Goal: Transaction & Acquisition: Purchase product/service

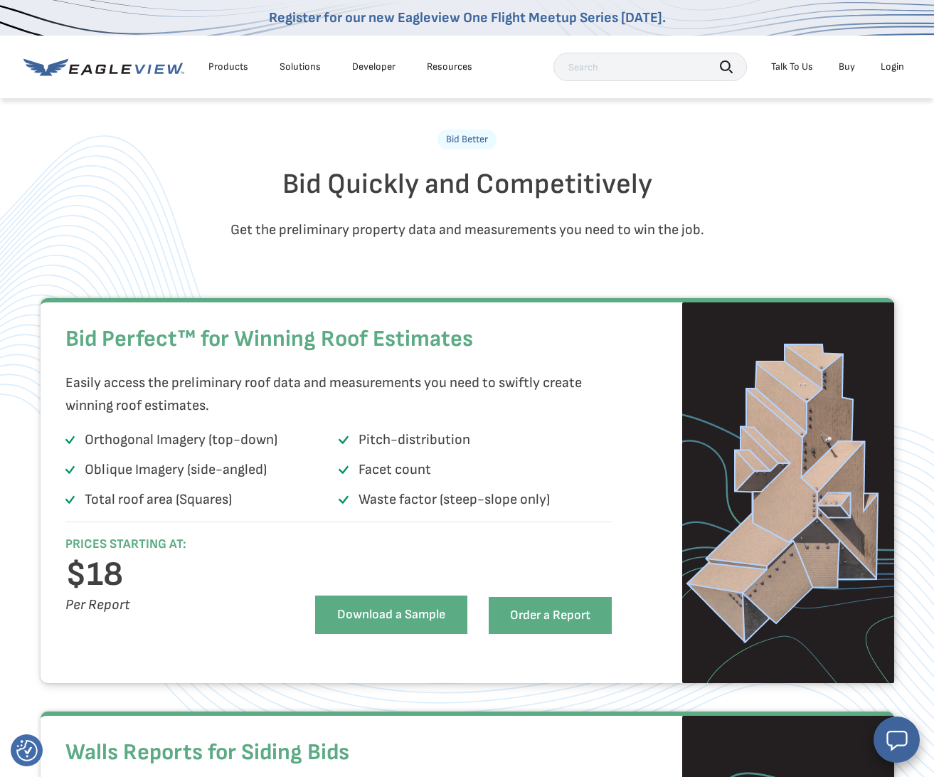
scroll to position [763, 0]
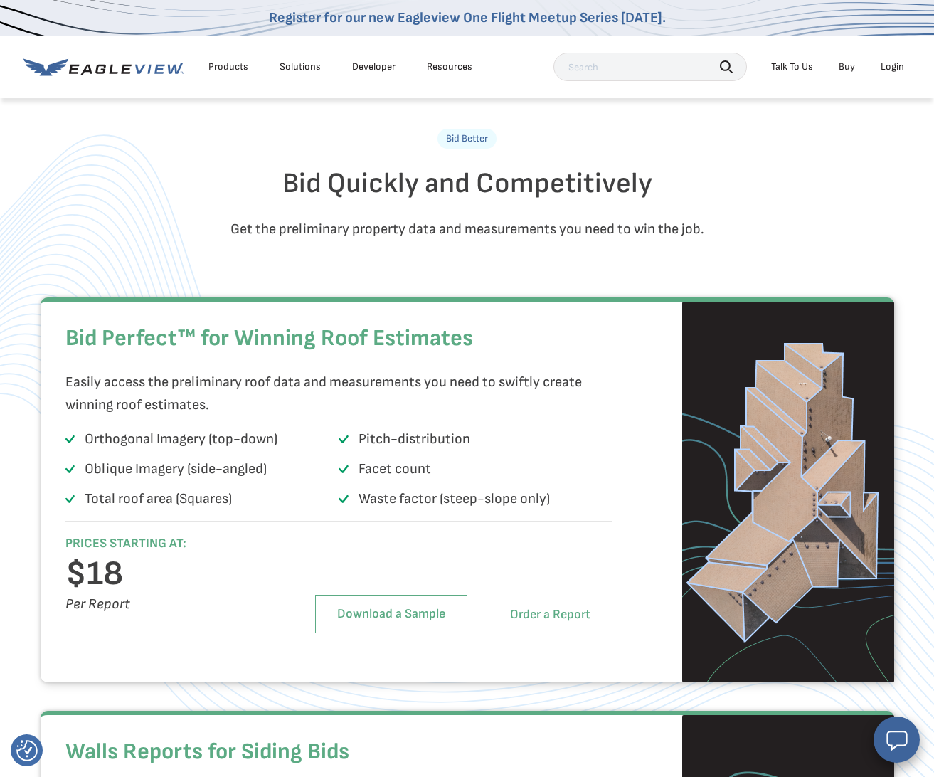
drag, startPoint x: 523, startPoint y: 647, endPoint x: 523, endPoint y: 627, distance: 19.9
click at [523, 633] on link "Order a Report" at bounding box center [550, 614] width 123 height 37
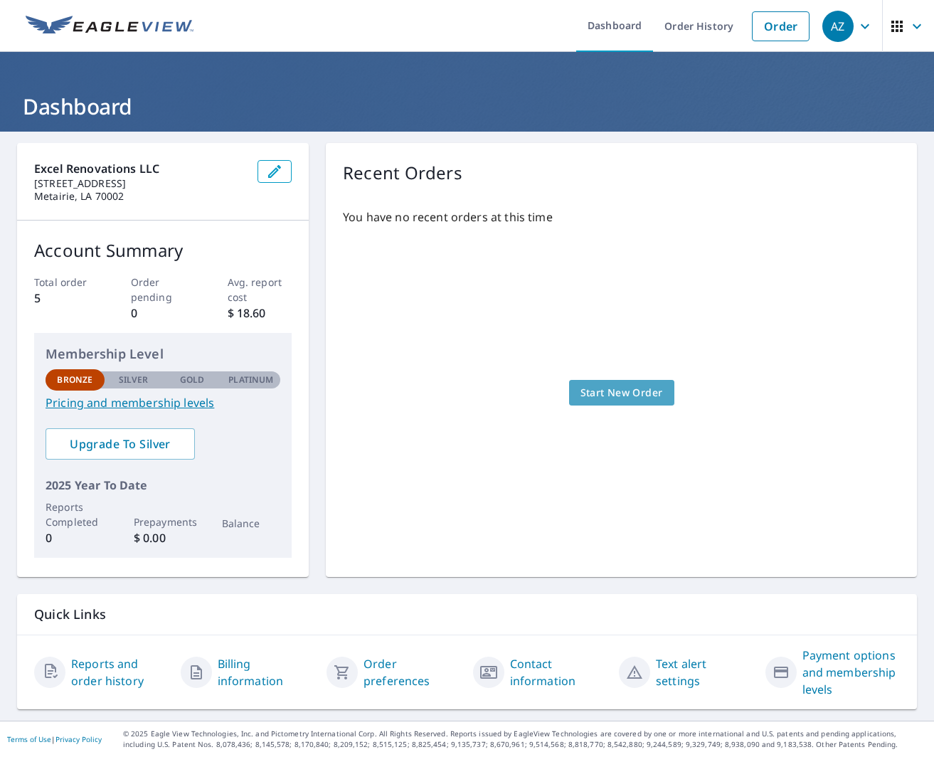
click at [650, 389] on span "Start New Order" at bounding box center [622, 393] width 83 height 18
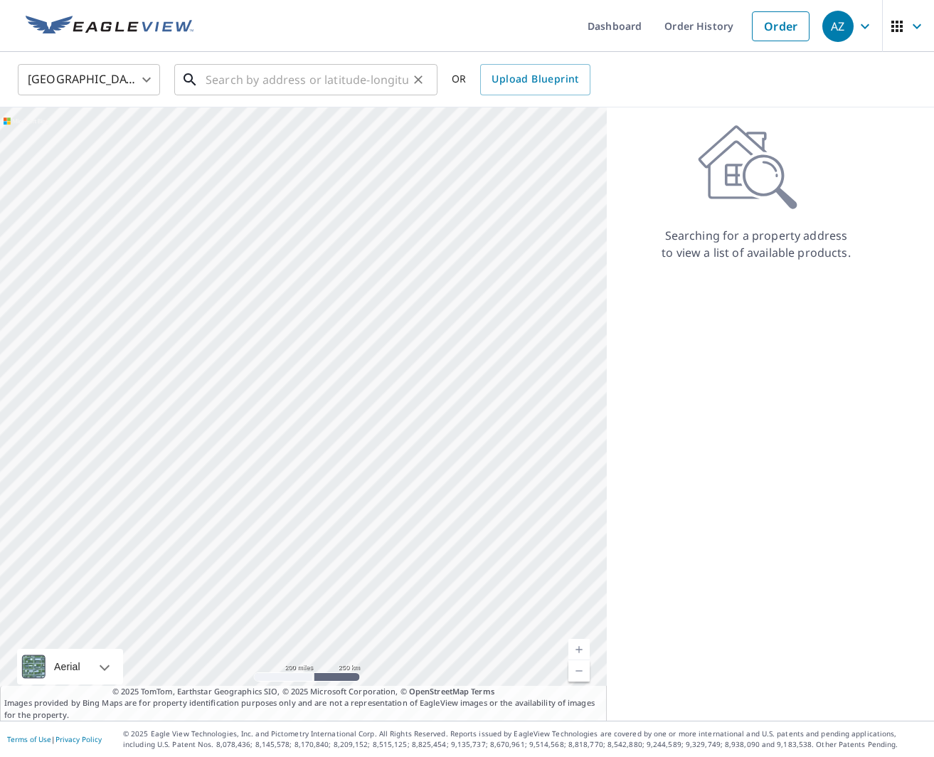
click at [242, 87] on input "text" at bounding box center [307, 80] width 203 height 40
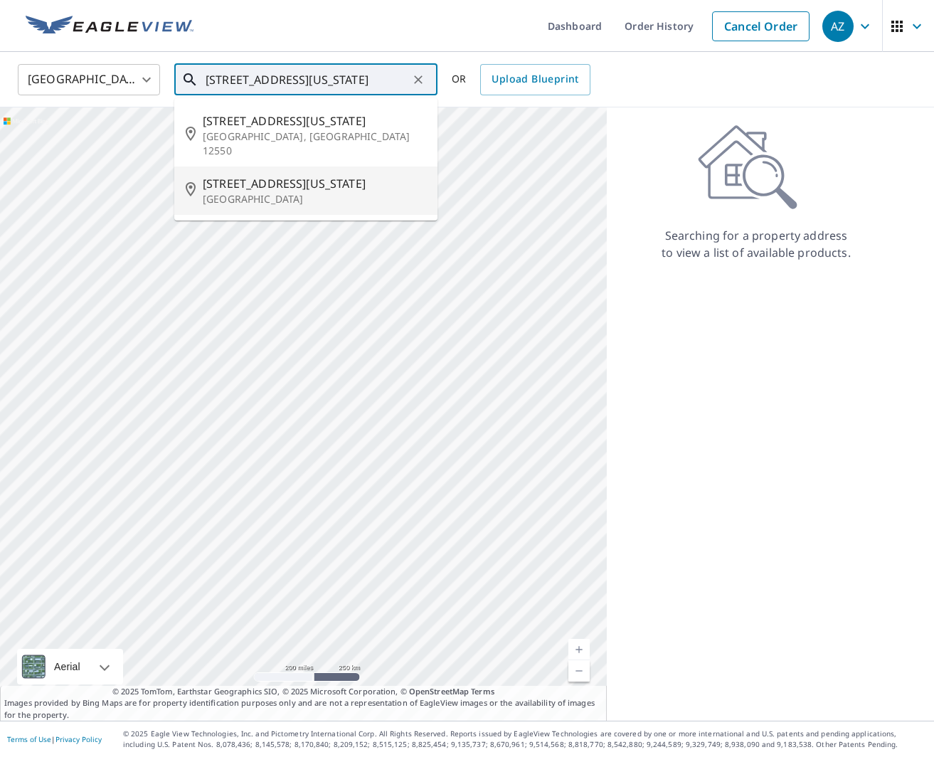
click at [238, 175] on span "[STREET_ADDRESS][US_STATE]" at bounding box center [314, 183] width 223 height 17
type input "[STREET_ADDRESS][US_STATE]"
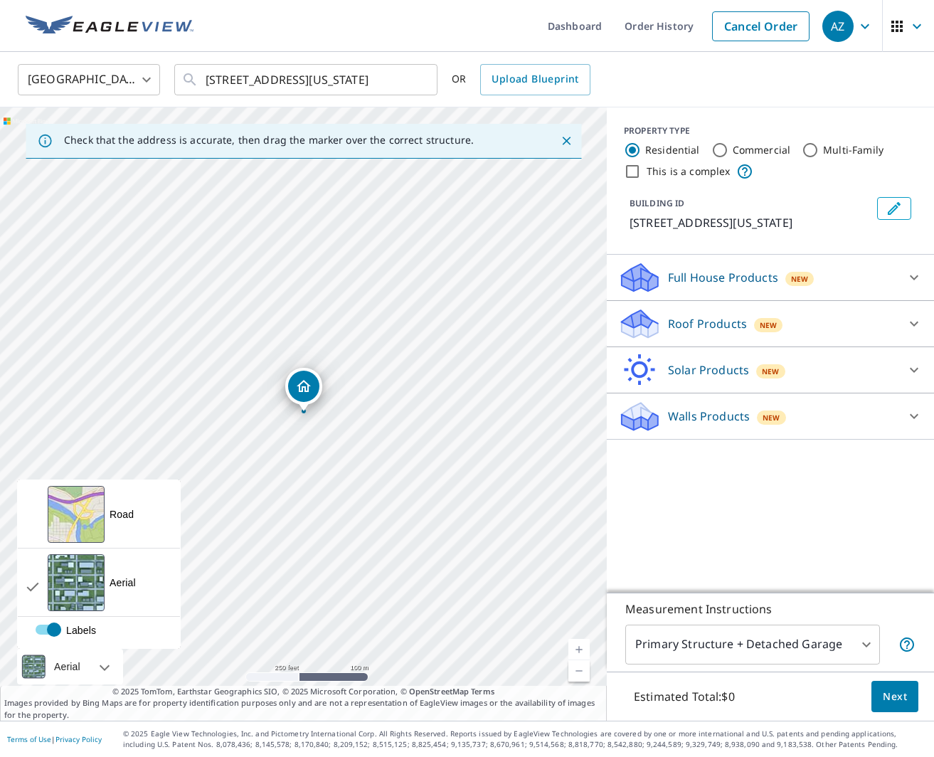
click at [65, 658] on div "Aerial" at bounding box center [67, 667] width 35 height 36
drag, startPoint x: 73, startPoint y: 575, endPoint x: 67, endPoint y: 565, distance: 11.5
click at [73, 575] on div "View aerial and more..." at bounding box center [76, 582] width 57 height 57
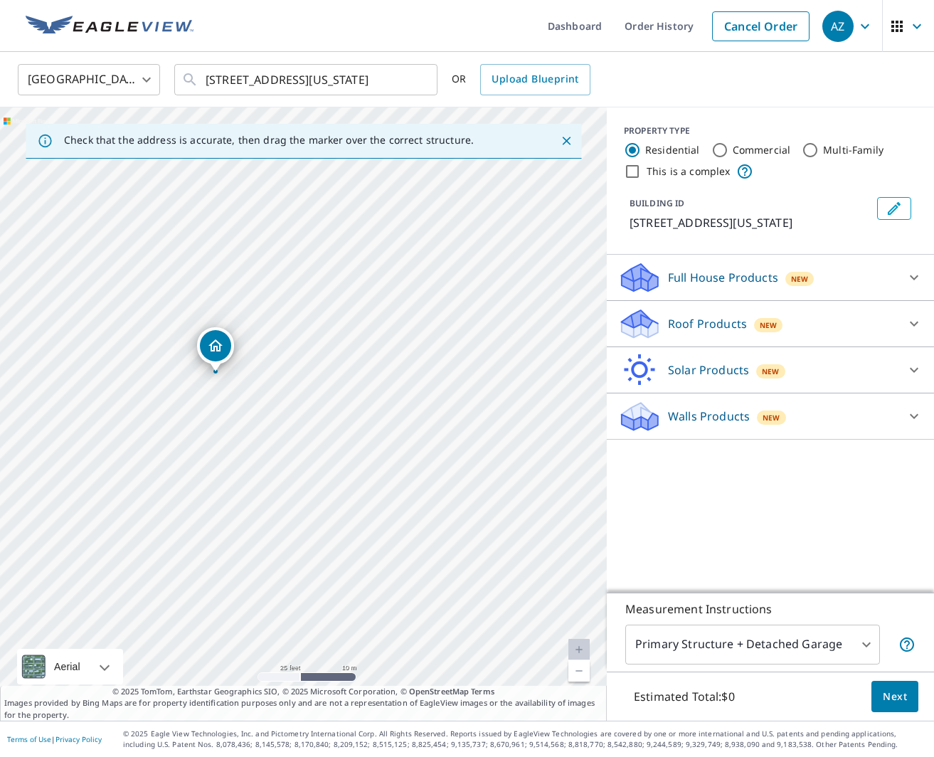
drag, startPoint x: 255, startPoint y: 438, endPoint x: 206, endPoint y: 392, distance: 66.4
click at [206, 392] on div "[STREET_ADDRESS][US_STATE]" at bounding box center [303, 413] width 607 height 613
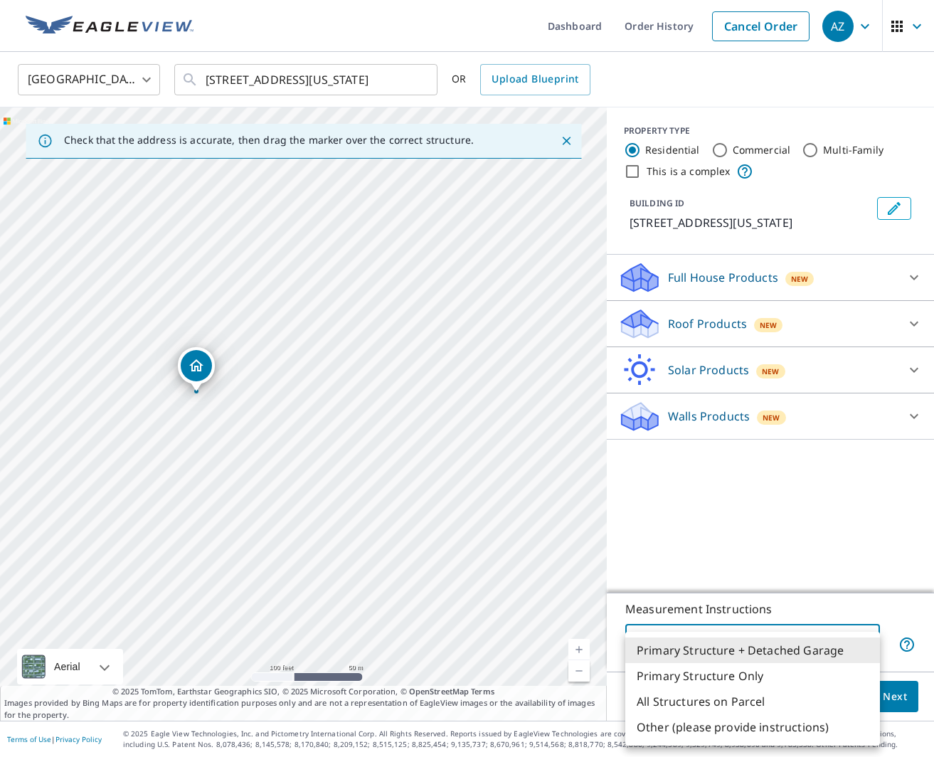
click at [871, 645] on body "AZ AZ Dashboard Order History Cancel Order AZ [GEOGRAPHIC_DATA] [GEOGRAPHIC_DAT…" at bounding box center [467, 378] width 934 height 757
click at [763, 708] on li "All Structures on Parcel" at bounding box center [752, 702] width 255 height 26
type input "3"
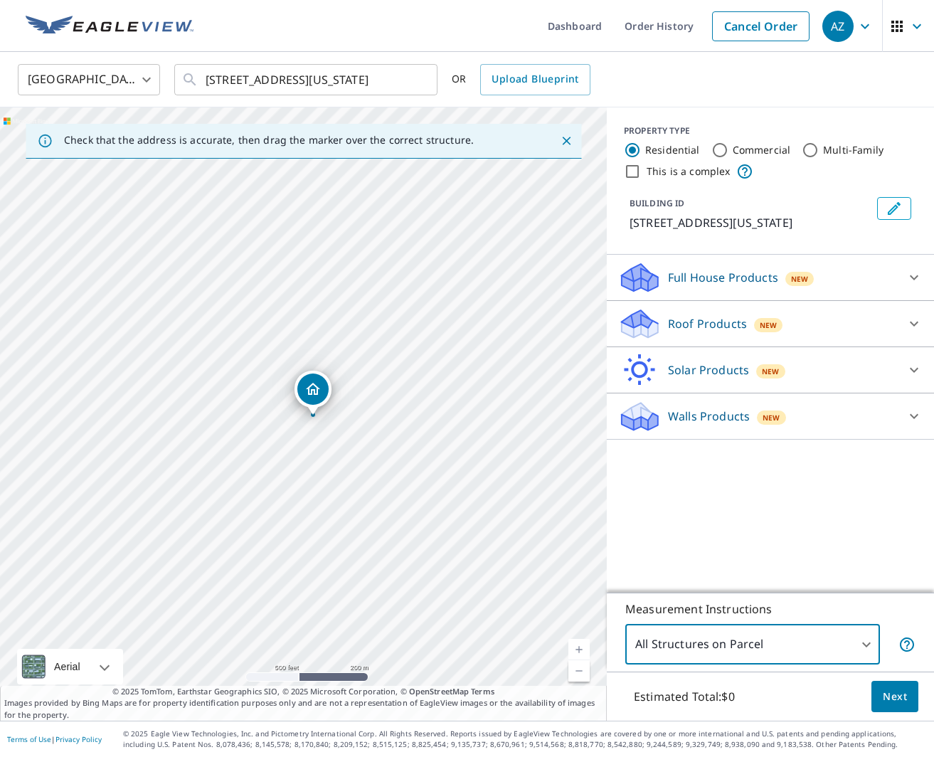
click at [888, 702] on span "Next" at bounding box center [895, 697] width 24 height 18
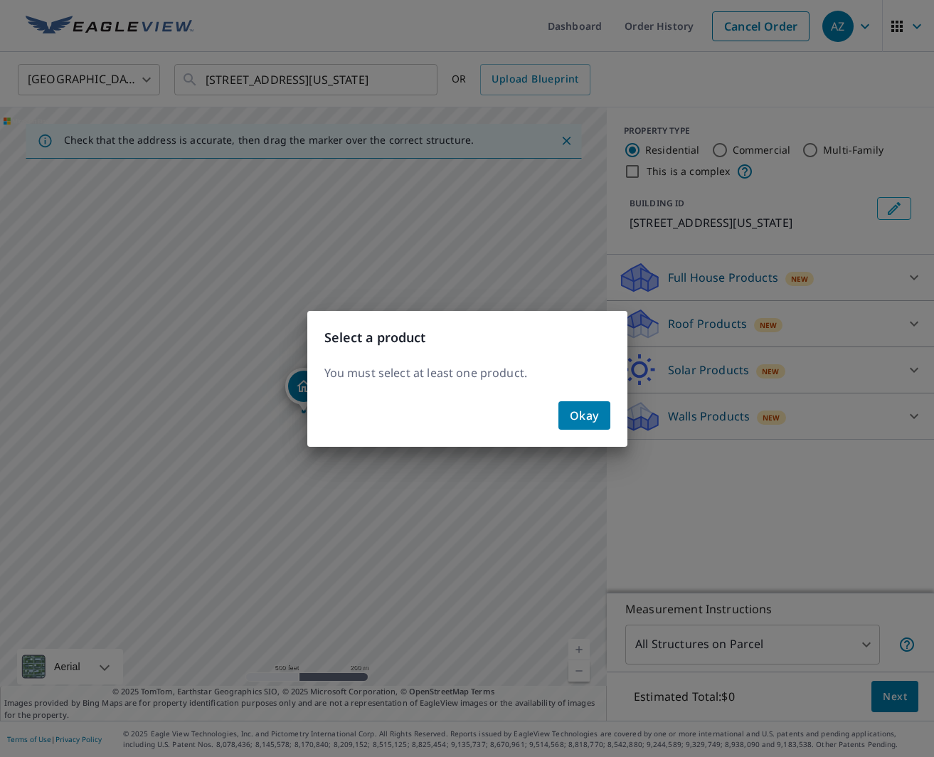
click at [591, 410] on span "Okay" at bounding box center [584, 416] width 29 height 20
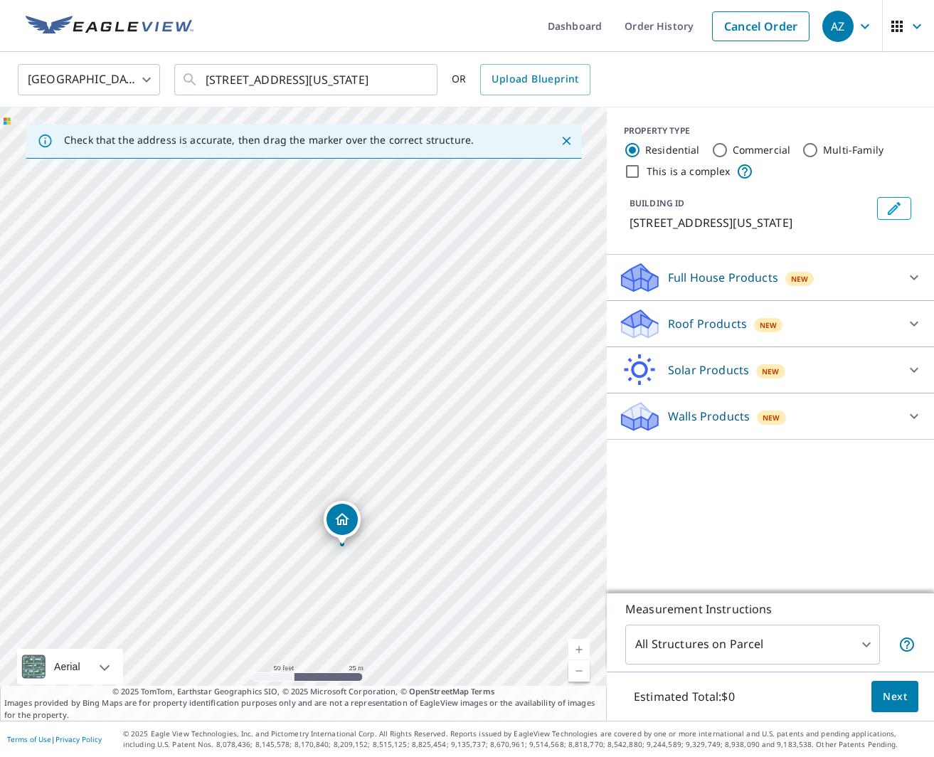
drag, startPoint x: 285, startPoint y: 404, endPoint x: 553, endPoint y: 295, distance: 289.1
click at [553, 295] on div "[STREET_ADDRESS][US_STATE]" at bounding box center [303, 413] width 607 height 613
drag, startPoint x: 385, startPoint y: 391, endPoint x: 364, endPoint y: 386, distance: 21.4
click at [361, 403] on div "[STREET_ADDRESS][US_STATE]" at bounding box center [303, 413] width 607 height 613
drag, startPoint x: 371, startPoint y: 371, endPoint x: 348, endPoint y: 386, distance: 28.2
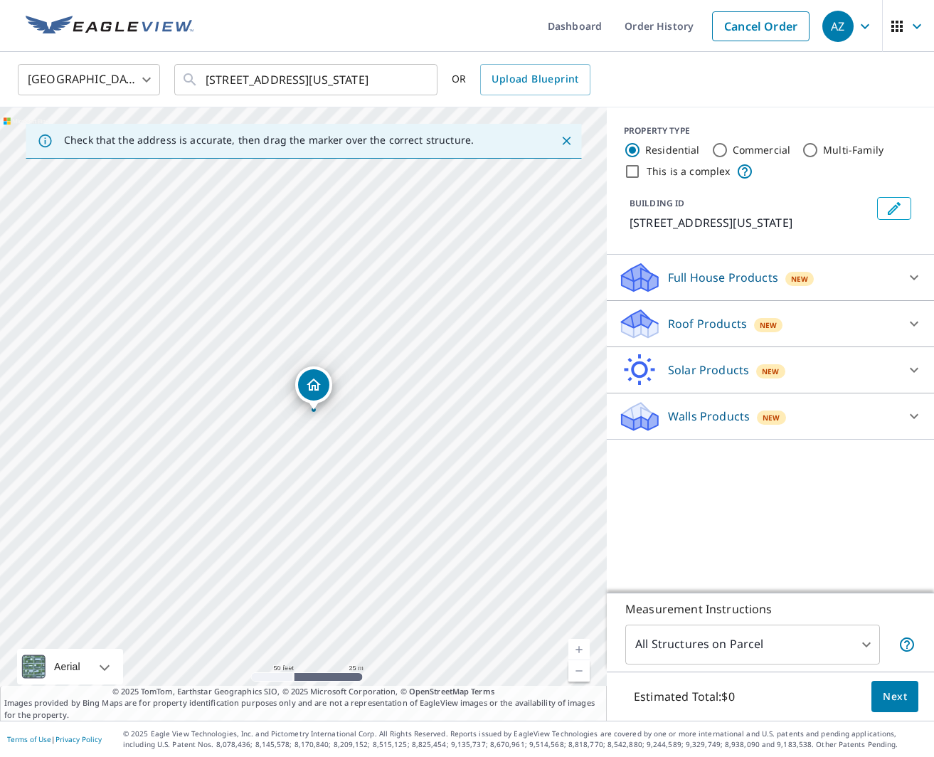
drag, startPoint x: 310, startPoint y: 394, endPoint x: 320, endPoint y: 393, distance: 10.1
click at [780, 332] on div "New" at bounding box center [768, 325] width 28 height 14
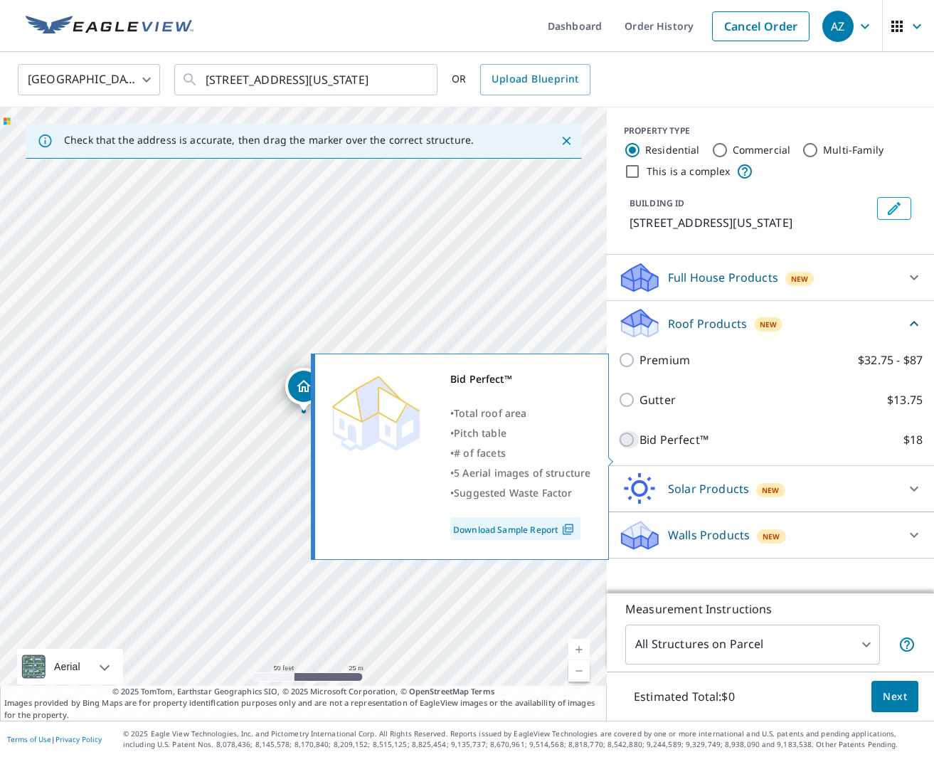
click at [630, 448] on input "Bid Perfect™ $18" at bounding box center [628, 439] width 21 height 17
checkbox input "true"
type input "1"
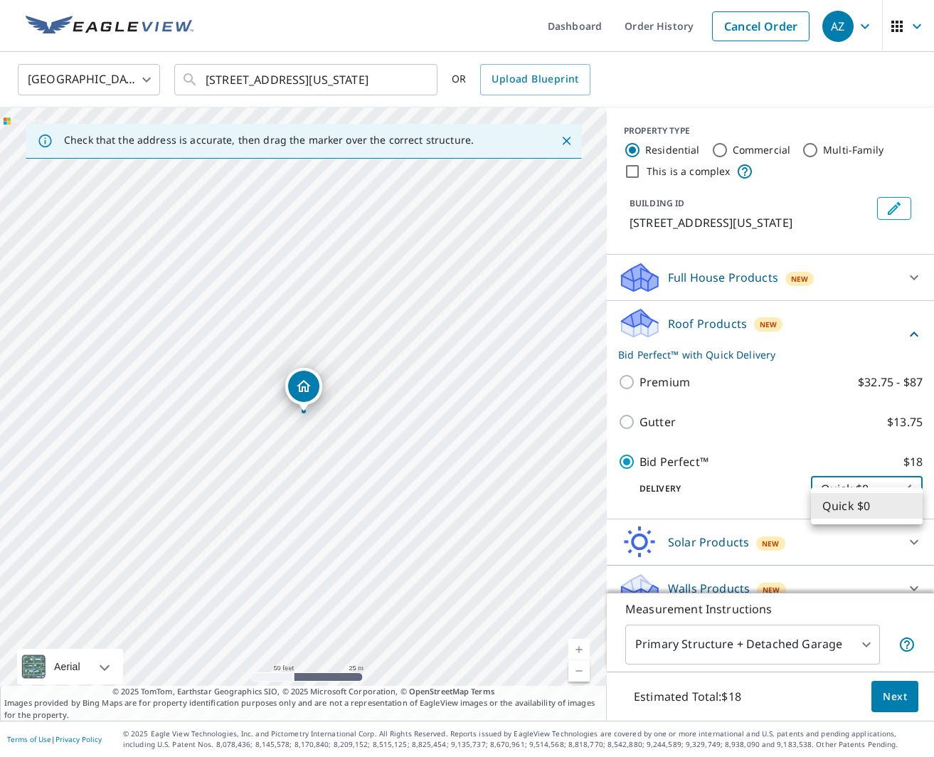
click at [918, 507] on body "AZ AZ Dashboard Order History Cancel Order AZ [GEOGRAPHIC_DATA] [GEOGRAPHIC_DAT…" at bounding box center [467, 378] width 934 height 757
click at [914, 507] on li "Quick $0" at bounding box center [867, 506] width 112 height 26
click at [703, 513] on div "Bid Perfect™ $18 Delivery Quick $0 45 ​" at bounding box center [770, 477] width 305 height 71
click at [895, 693] on span "Next" at bounding box center [895, 697] width 24 height 18
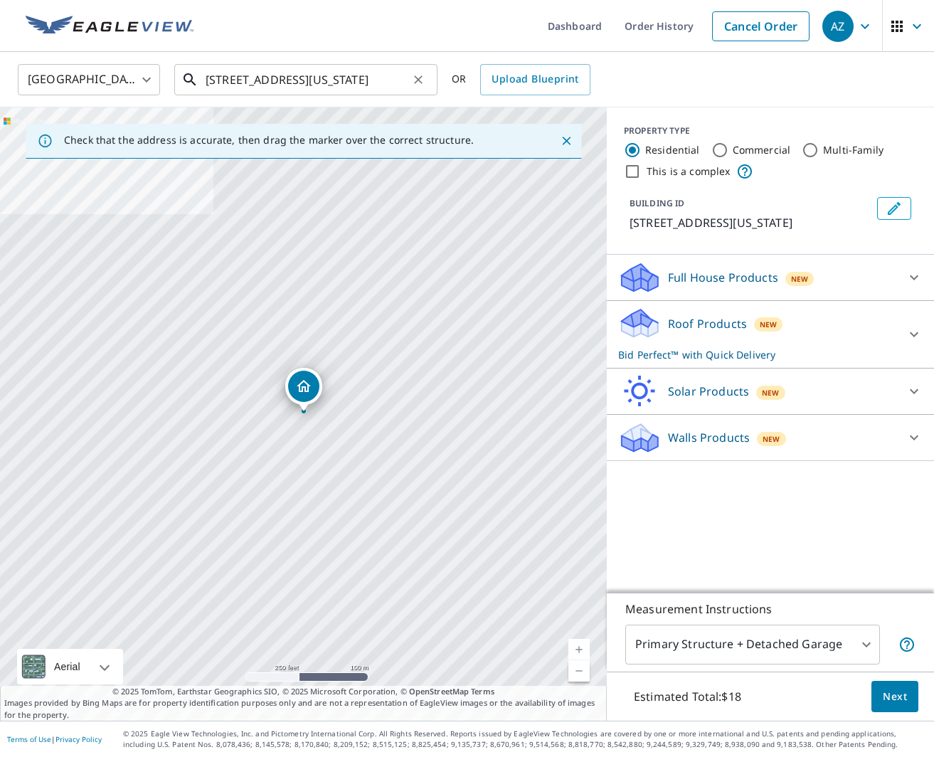
click at [327, 88] on input "[STREET_ADDRESS][US_STATE]" at bounding box center [307, 80] width 203 height 40
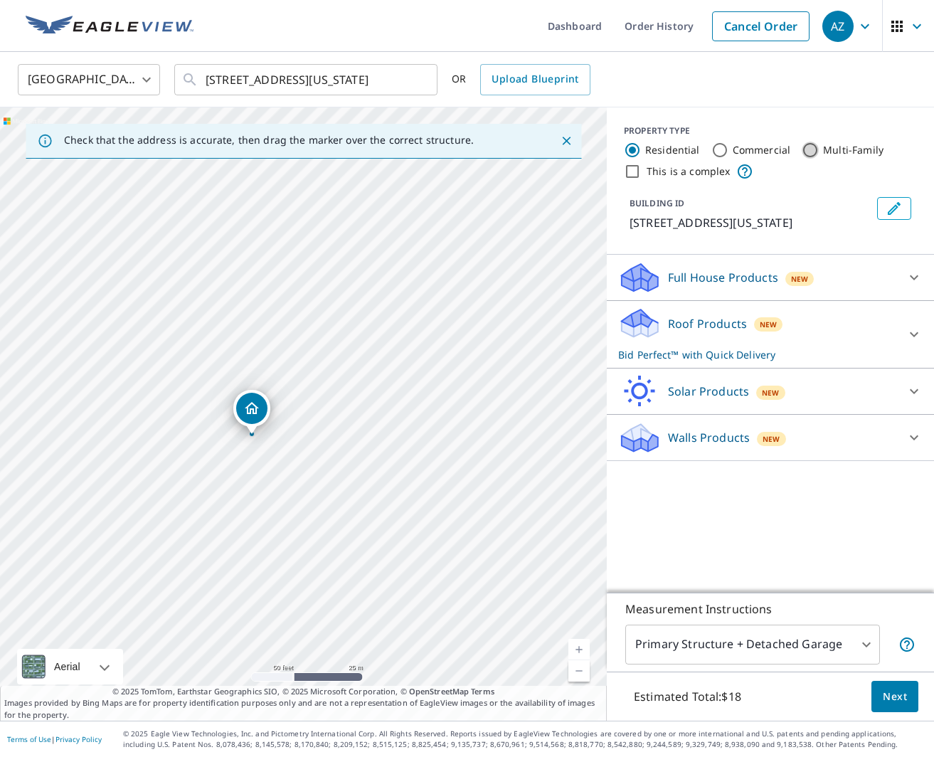
click at [803, 152] on input "Multi-Family" at bounding box center [810, 150] width 17 height 17
radio input "true"
type input "2"
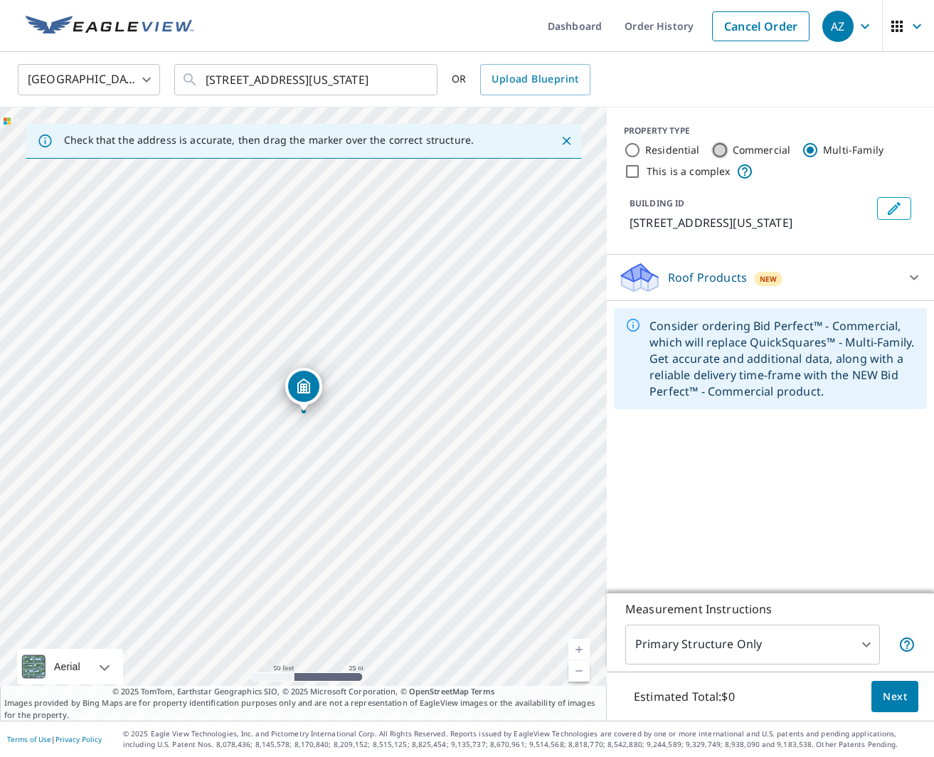
click at [724, 150] on input "Commercial" at bounding box center [719, 150] width 17 height 17
radio input "true"
type input "4"
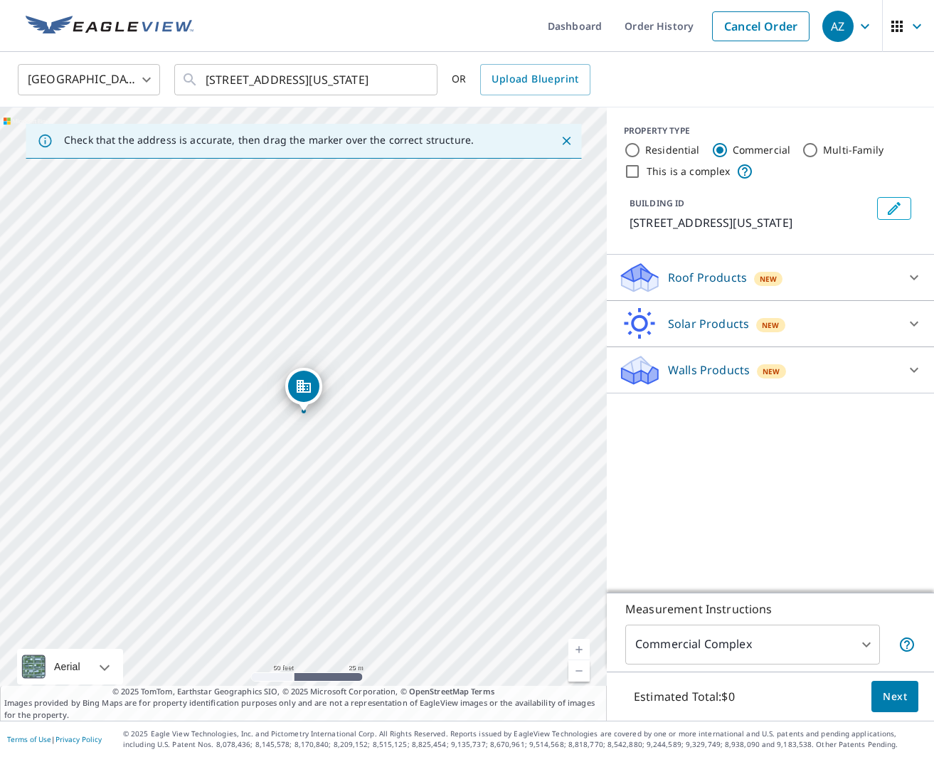
scroll to position [1, 0]
click at [635, 152] on input "Residential" at bounding box center [632, 150] width 17 height 17
radio input "true"
type input "1"
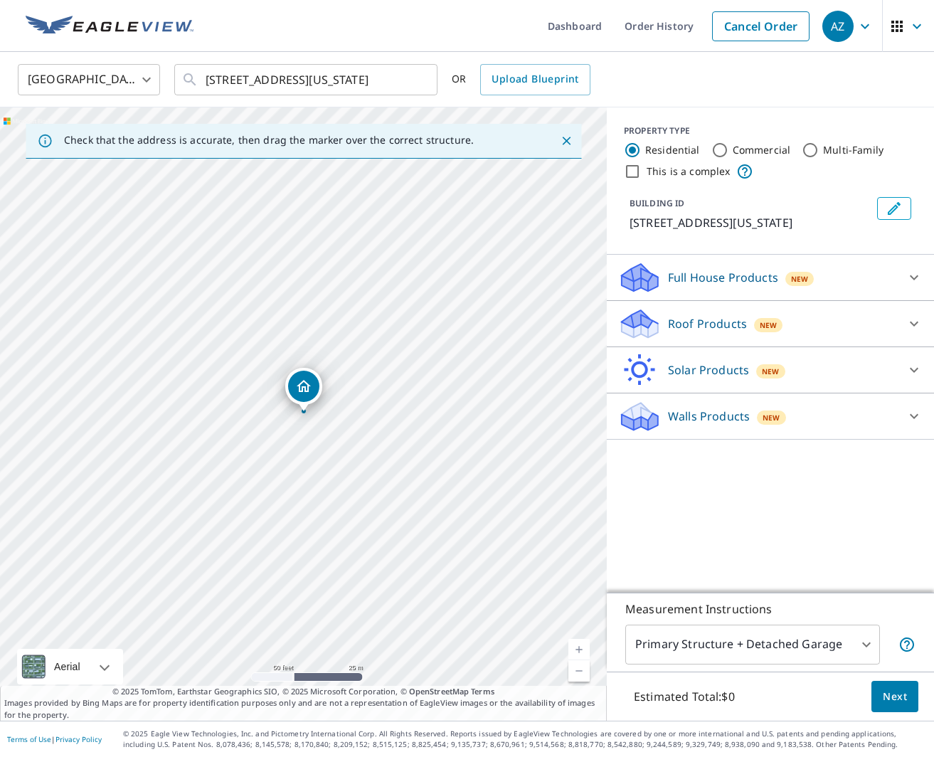
scroll to position [0, 0]
click at [827, 341] on div "Roof Products New" at bounding box center [757, 323] width 279 height 33
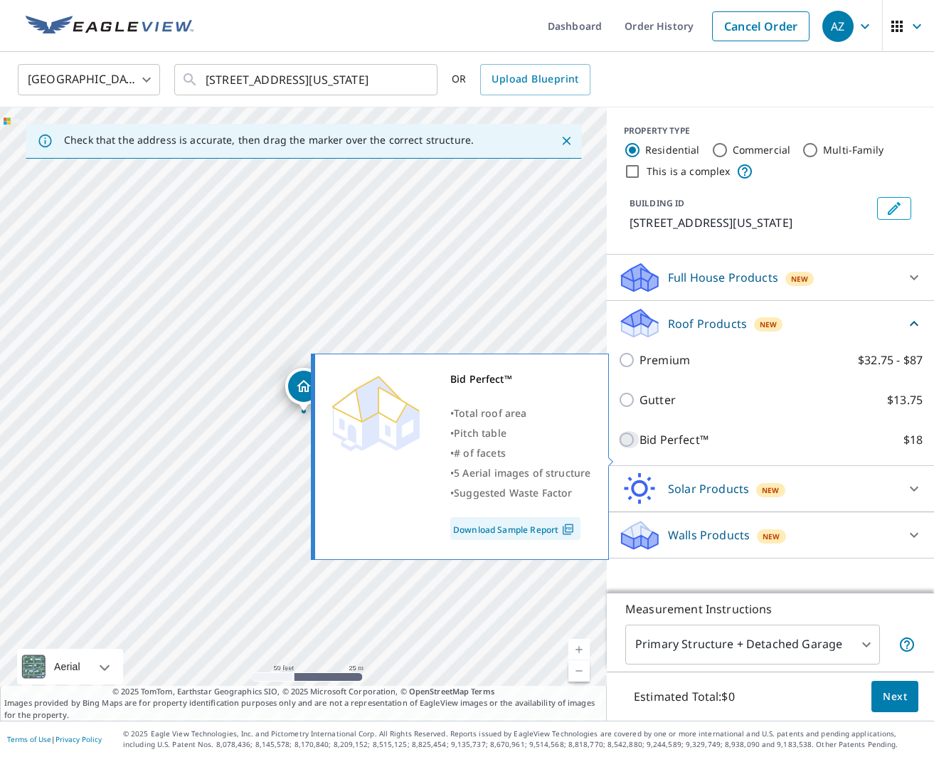
click at [627, 448] on input "Bid Perfect™ $18" at bounding box center [628, 439] width 21 height 17
checkbox input "true"
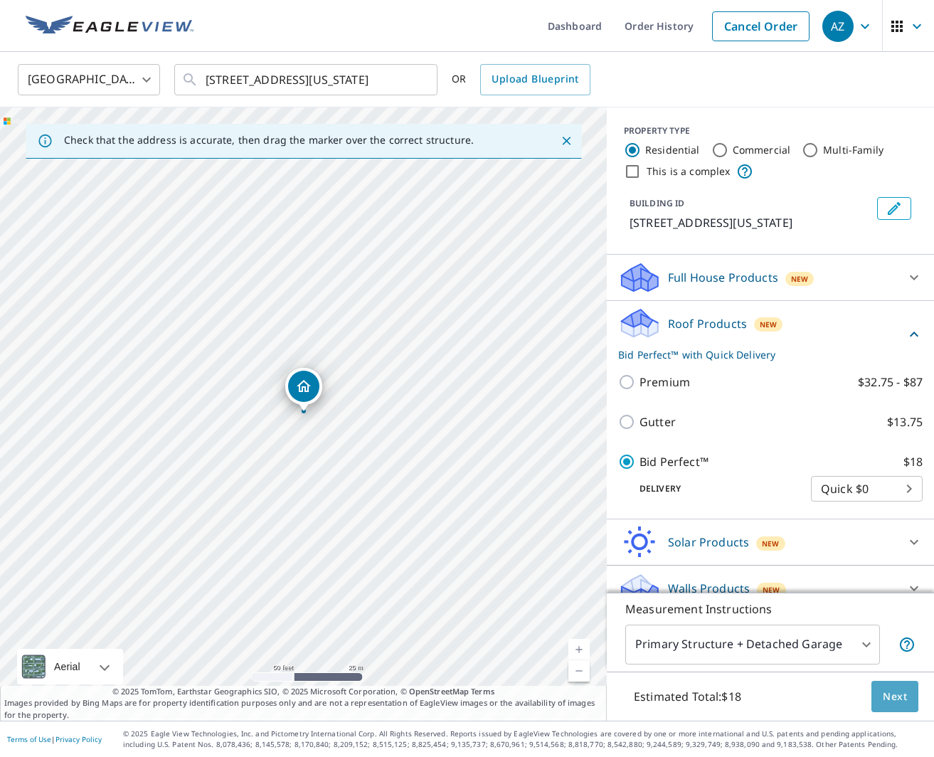
click at [885, 691] on span "Next" at bounding box center [895, 697] width 24 height 18
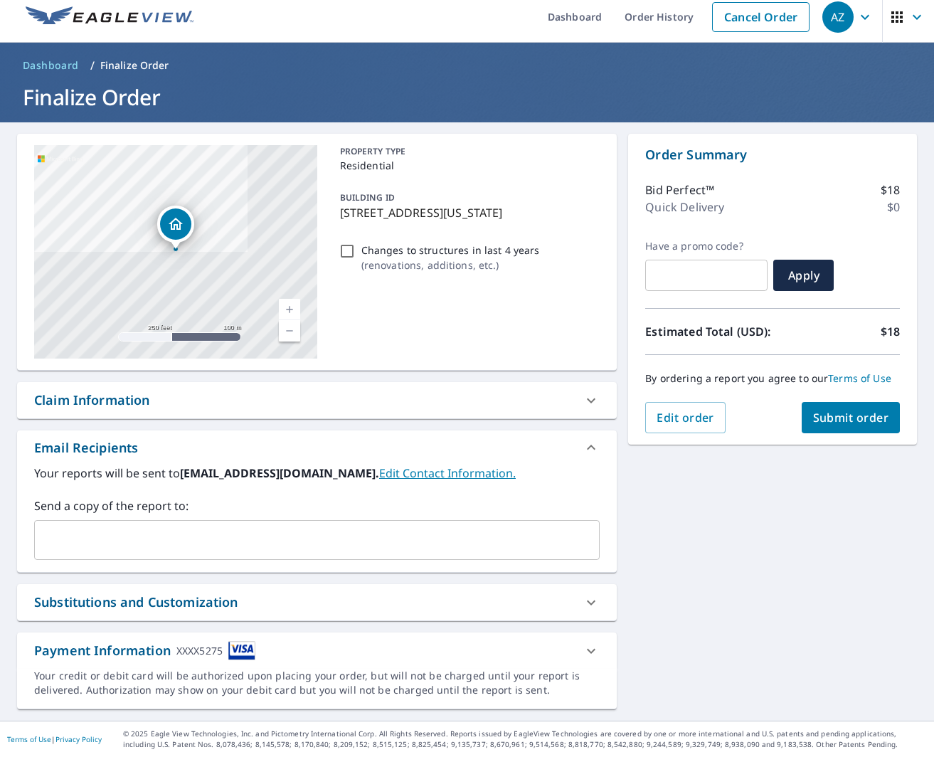
scroll to position [9, 0]
click at [862, 421] on span "Submit order" at bounding box center [851, 418] width 76 height 16
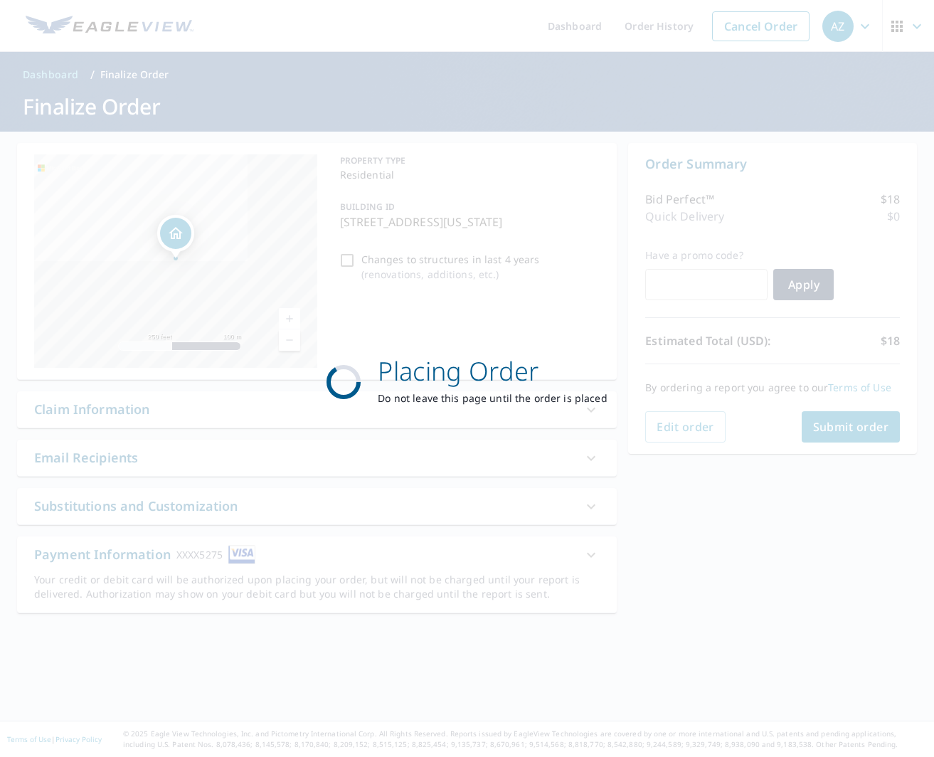
scroll to position [0, 0]
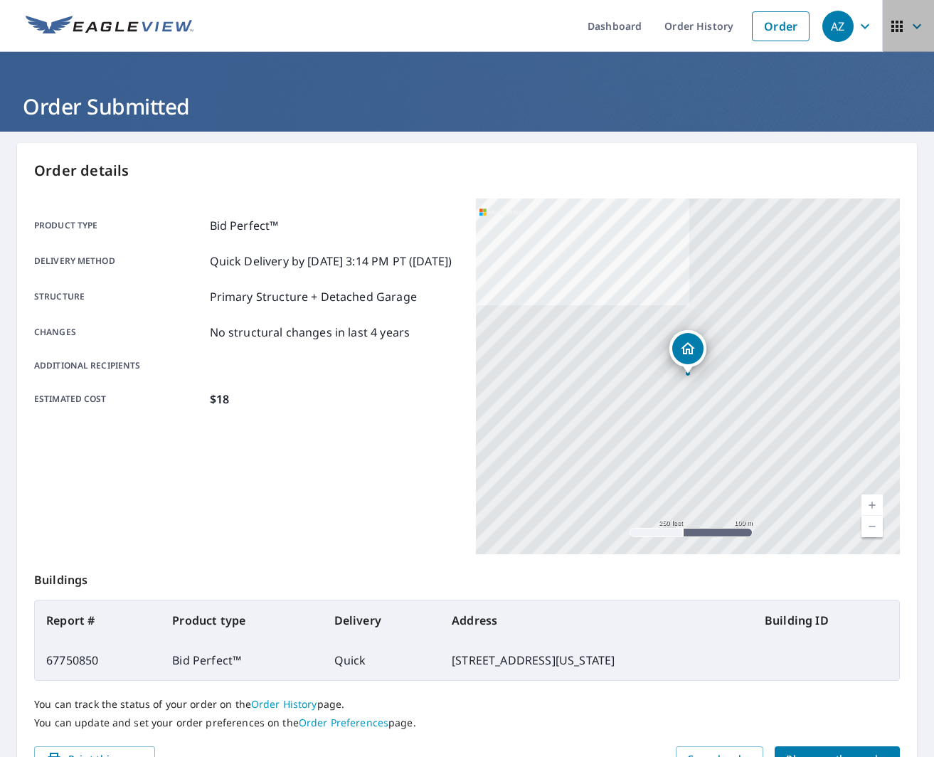
click at [903, 28] on icon "button" at bounding box center [897, 26] width 17 height 17
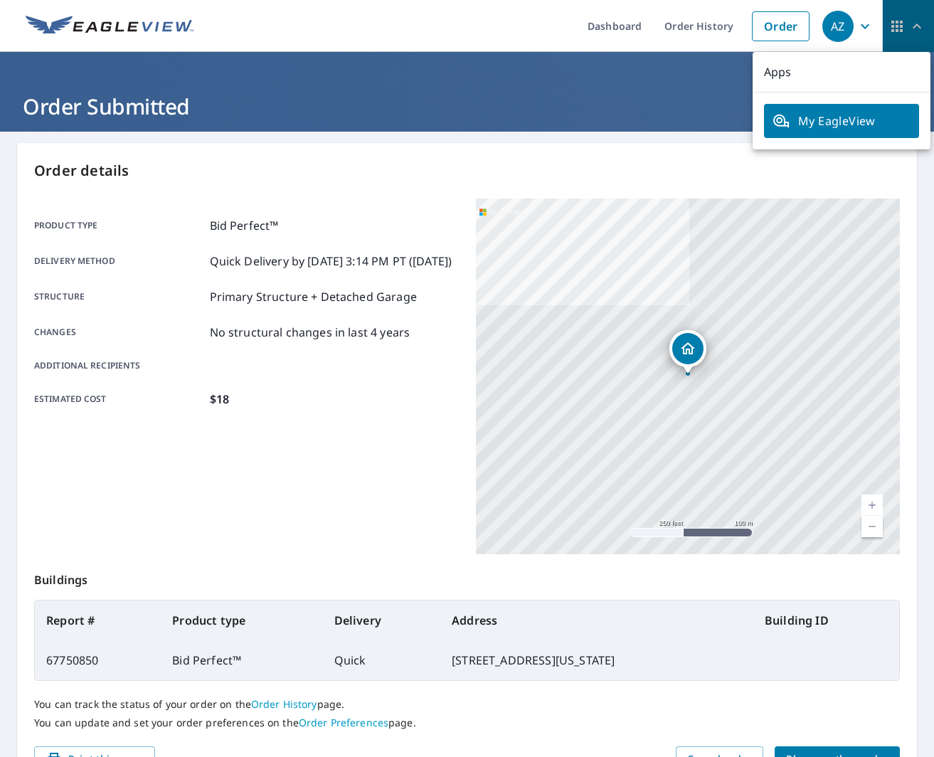
click at [903, 29] on icon "button" at bounding box center [896, 26] width 11 height 11
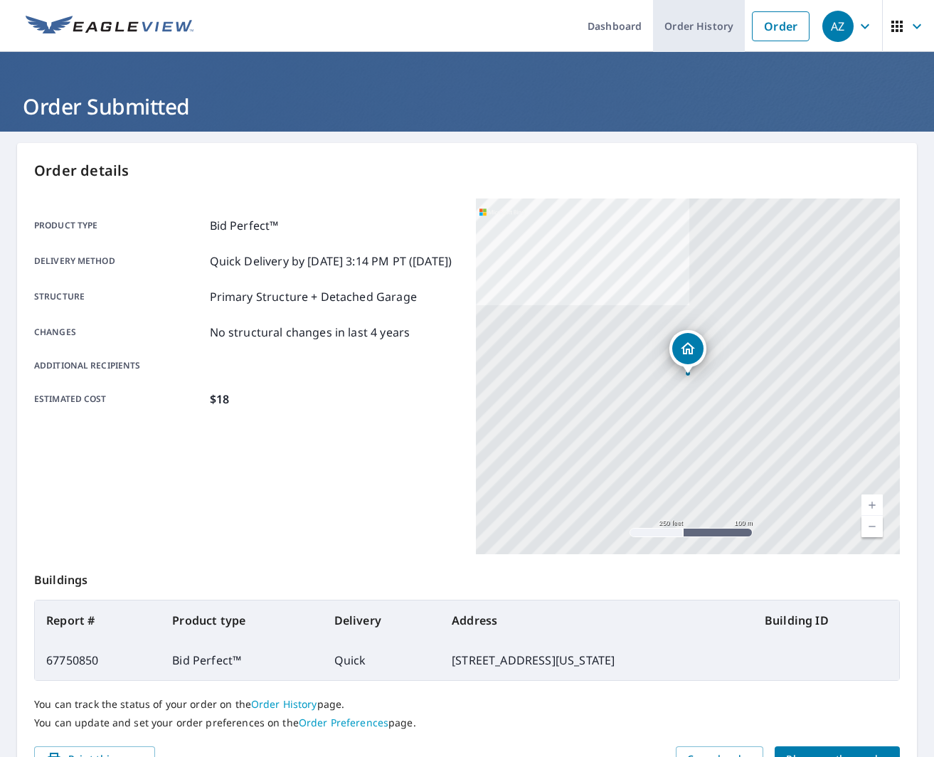
click at [707, 28] on link "Order History" at bounding box center [699, 26] width 92 height 52
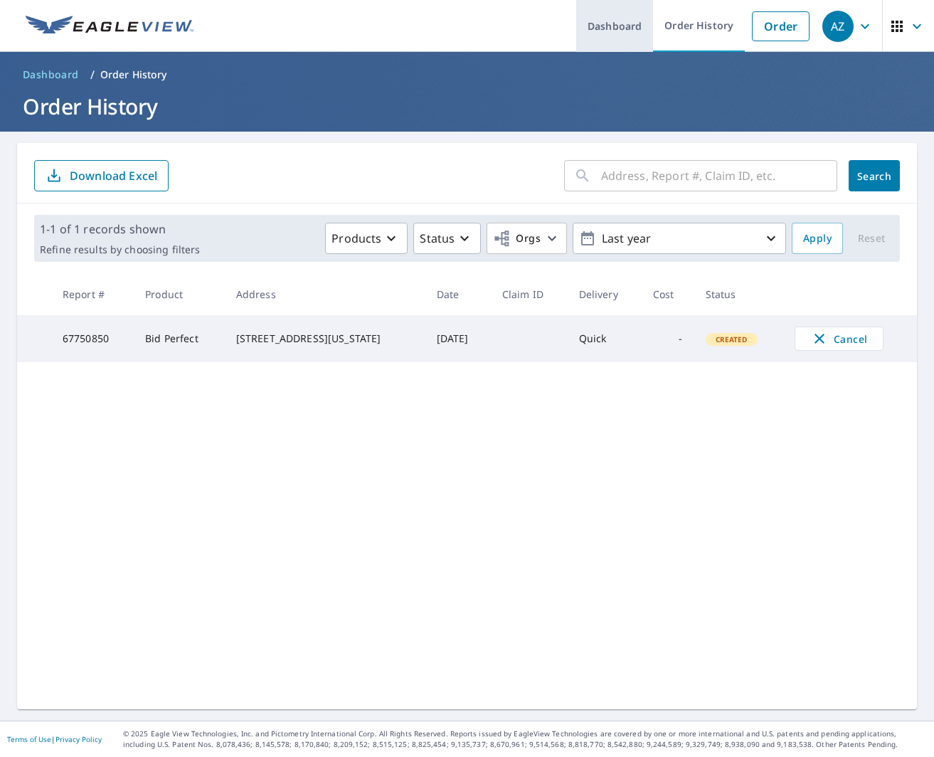
click at [606, 31] on link "Dashboard" at bounding box center [614, 26] width 77 height 52
